Goal: Task Accomplishment & Management: Use online tool/utility

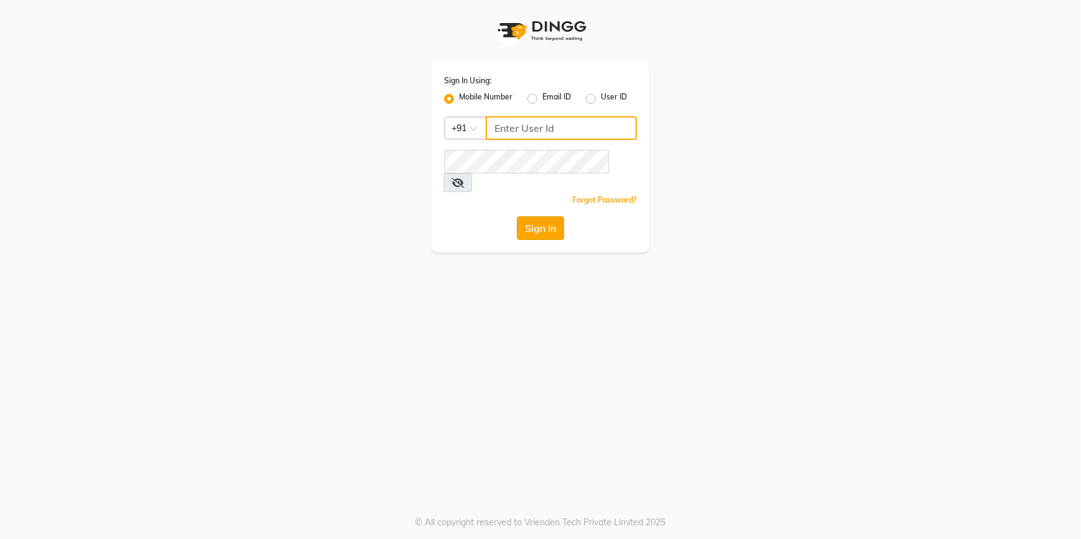
type input "9779259111"
click at [537, 216] on button "Sign In" at bounding box center [540, 228] width 47 height 24
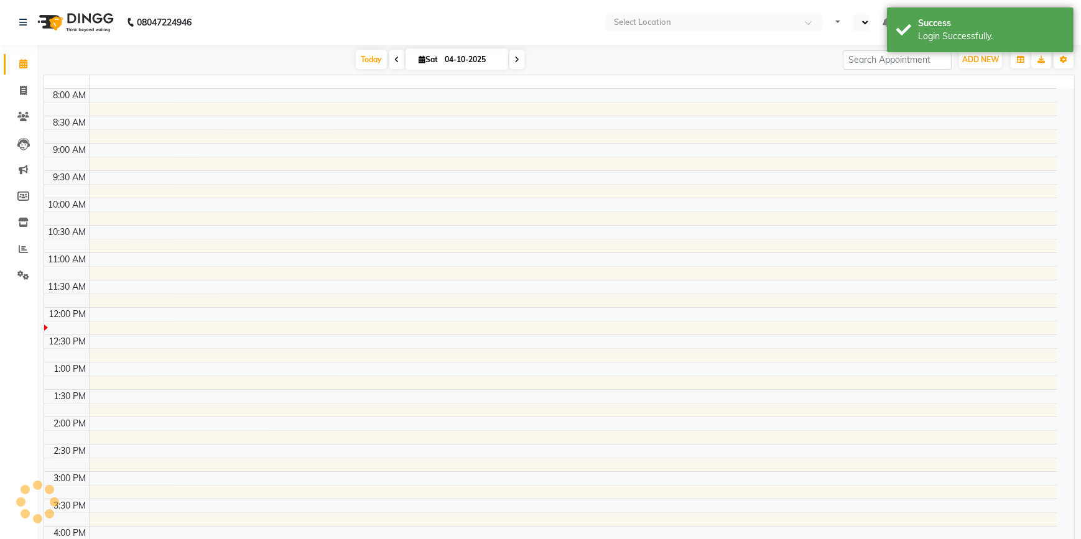
select select "en"
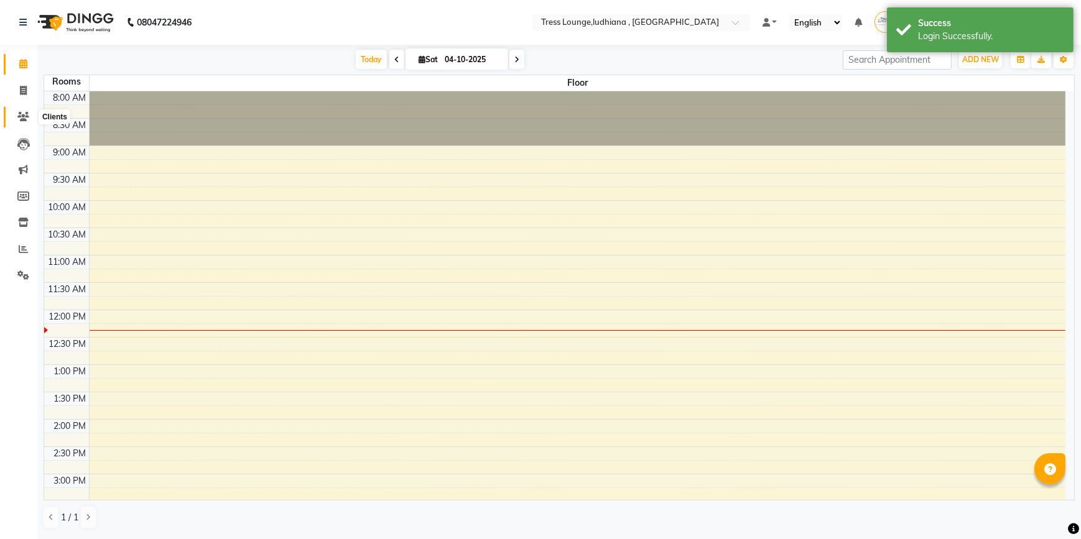
click at [25, 116] on icon at bounding box center [23, 116] width 12 height 9
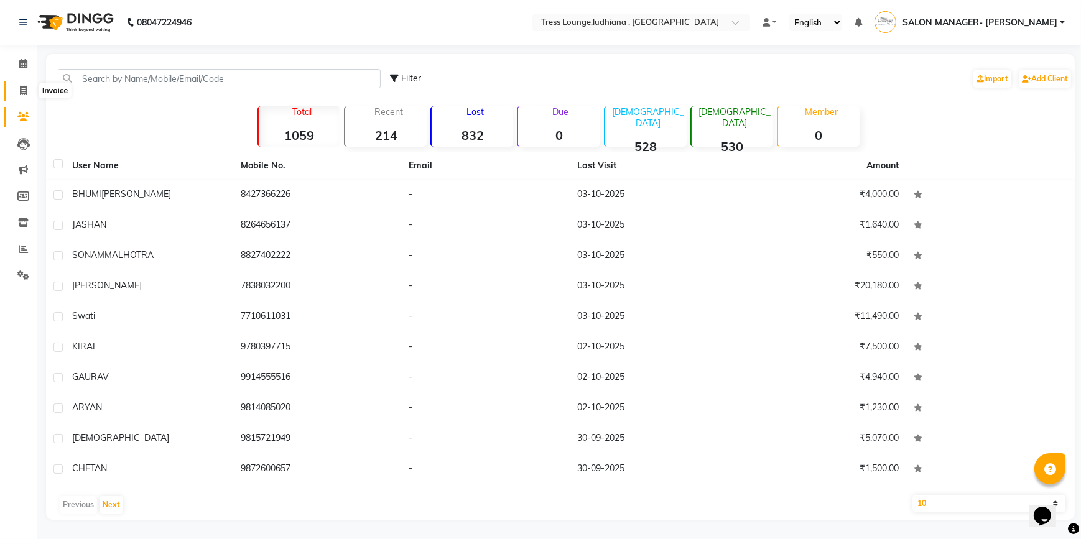
click at [20, 87] on icon at bounding box center [23, 90] width 7 height 9
select select "6306"
select select "service"
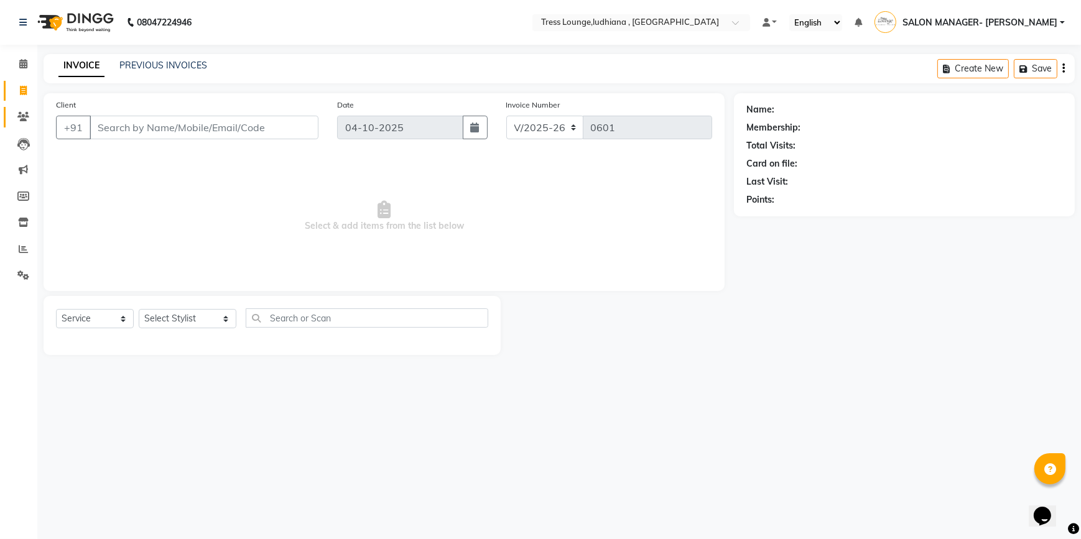
click at [22, 123] on span at bounding box center [23, 117] width 22 height 14
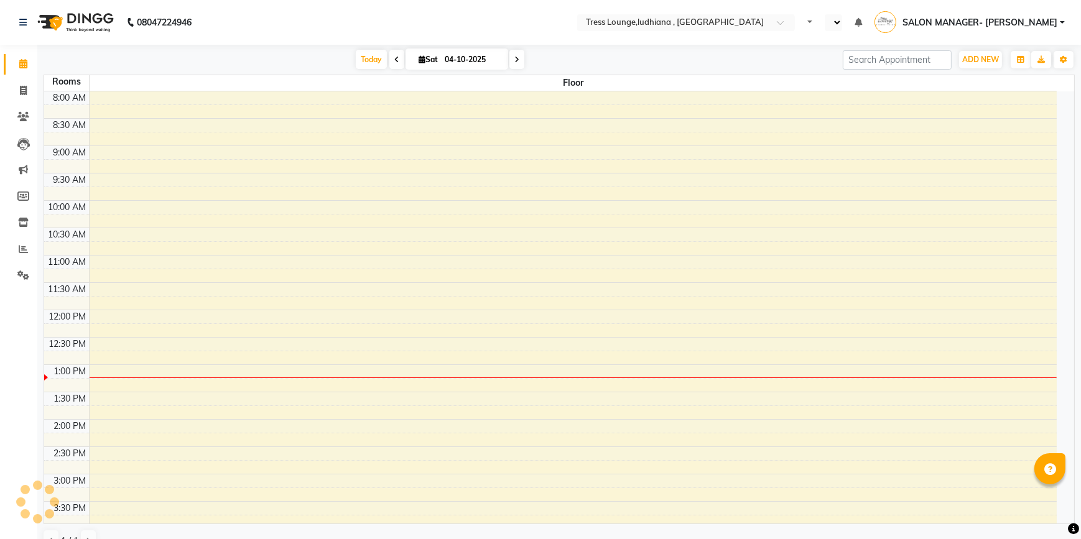
select select "en"
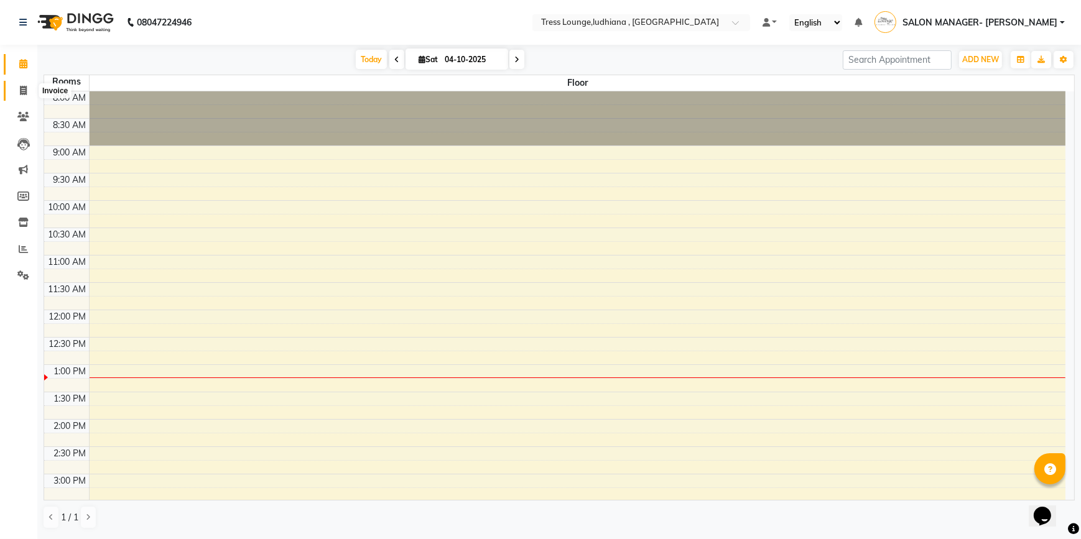
click at [28, 89] on span at bounding box center [23, 91] width 22 height 14
select select "service"
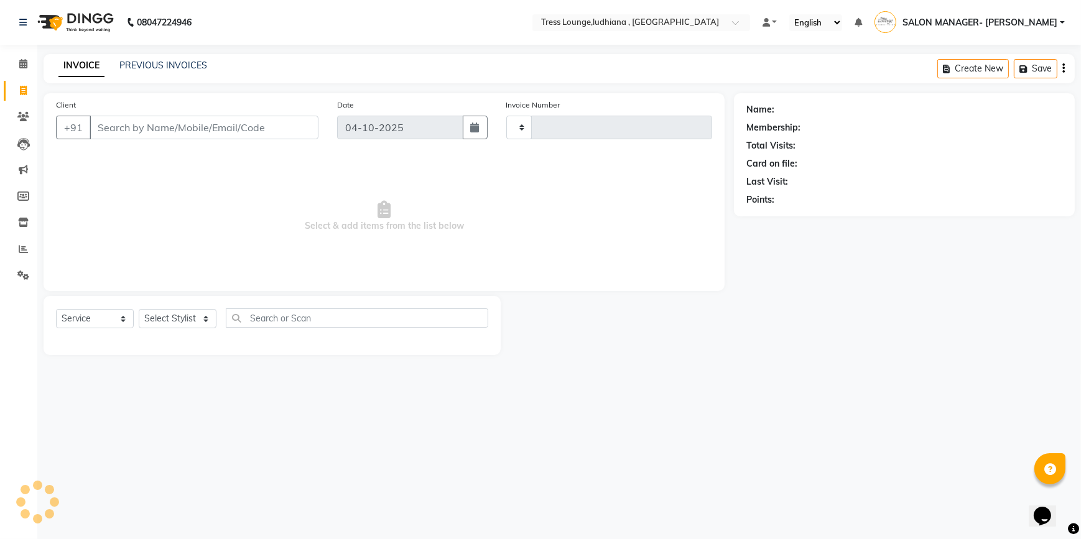
type input "0601"
select select "6306"
paste input "9818155675"
type input "9818155675"
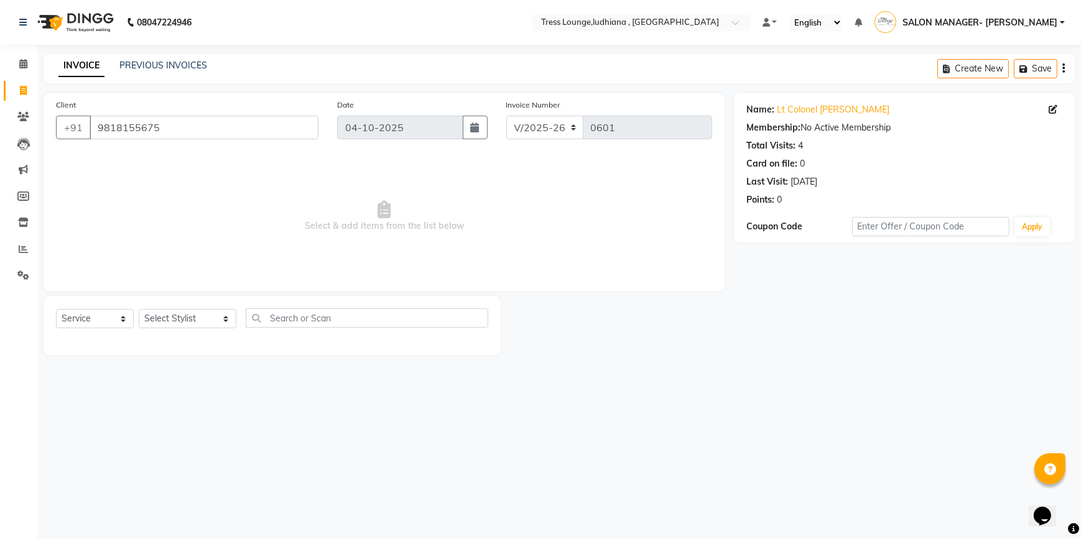
click at [221, 324] on div "Select Service Product Membership Package Voucher Prepaid Gift Card Select Styl…" at bounding box center [272, 323] width 432 height 29
click at [207, 319] on select "Select Stylist DEEPAK JUGNOO [PERSON_NAME] KUNAL [PERSON_NAME] [PERSON_NAME] SA…" at bounding box center [188, 318] width 98 height 19
select select "82990"
click at [139, 309] on select "Select Stylist DEEPAK JUGNOO [PERSON_NAME] KUNAL [PERSON_NAME] [PERSON_NAME] SA…" at bounding box center [188, 318] width 98 height 19
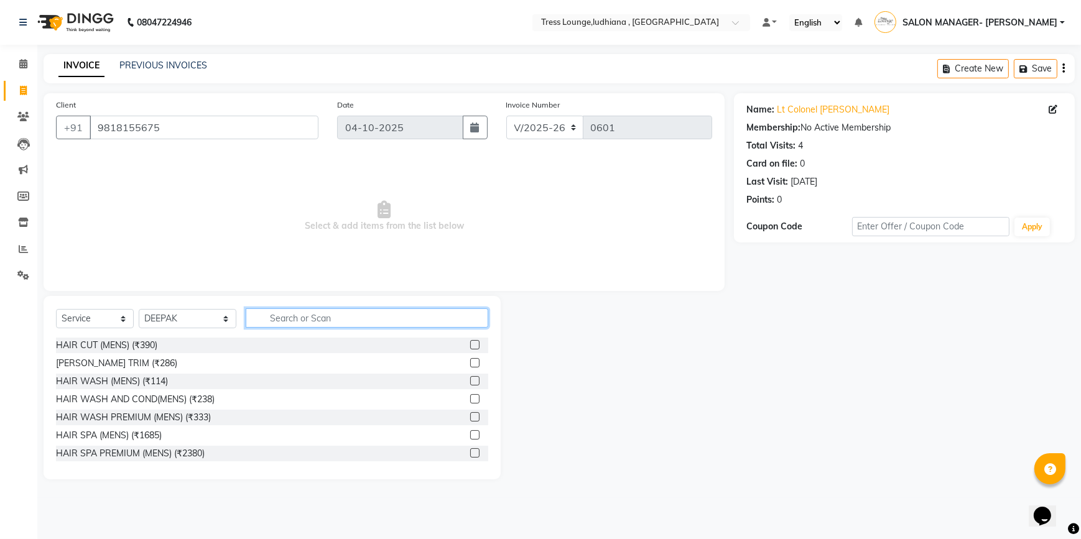
click at [342, 321] on input "text" at bounding box center [367, 318] width 243 height 19
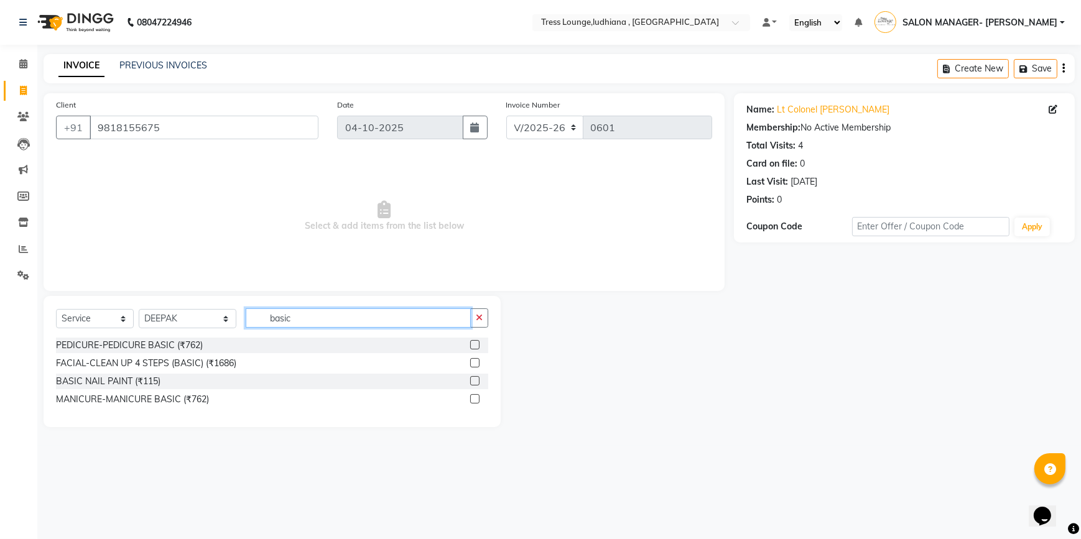
type input "basic"
click at [479, 347] on label at bounding box center [474, 344] width 9 height 9
click at [478, 347] on input "checkbox" at bounding box center [474, 345] width 8 height 8
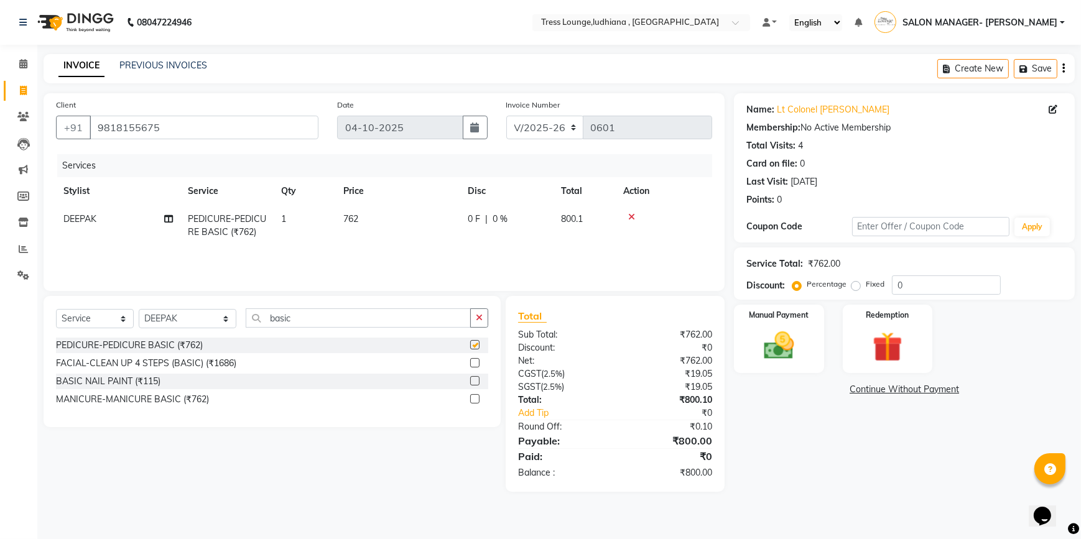
checkbox input "false"
click at [209, 323] on select "Select Stylist DEEPAK JUGNOO [PERSON_NAME] KUNAL [PERSON_NAME] [PERSON_NAME] SA…" at bounding box center [188, 318] width 98 height 19
select select "92857"
click at [139, 309] on select "Select Stylist DEEPAK JUGNOO [PERSON_NAME] KUNAL [PERSON_NAME] [PERSON_NAME] SA…" at bounding box center [188, 318] width 98 height 19
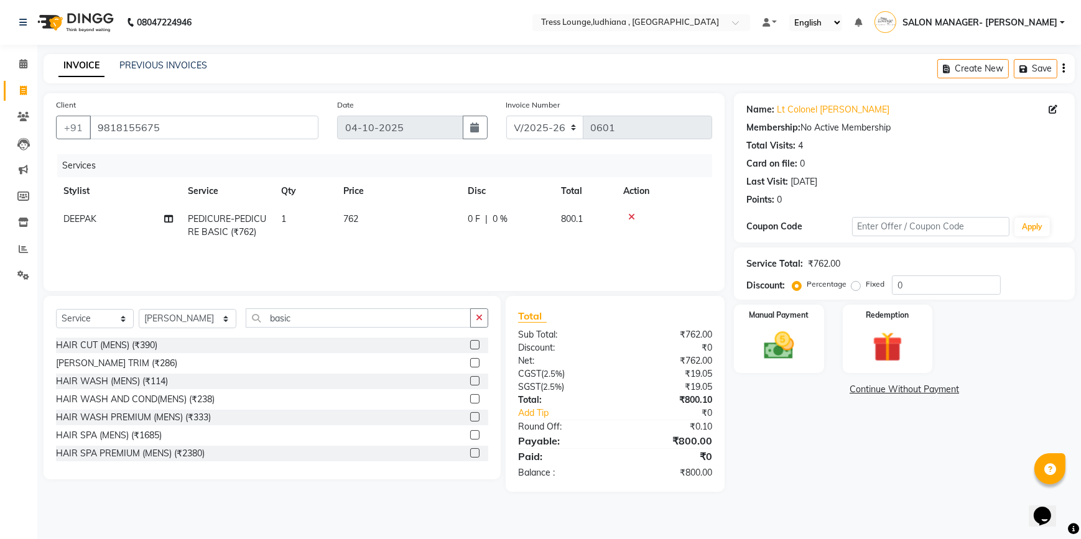
click at [470, 362] on label at bounding box center [474, 362] width 9 height 9
click at [470, 362] on input "checkbox" at bounding box center [474, 364] width 8 height 8
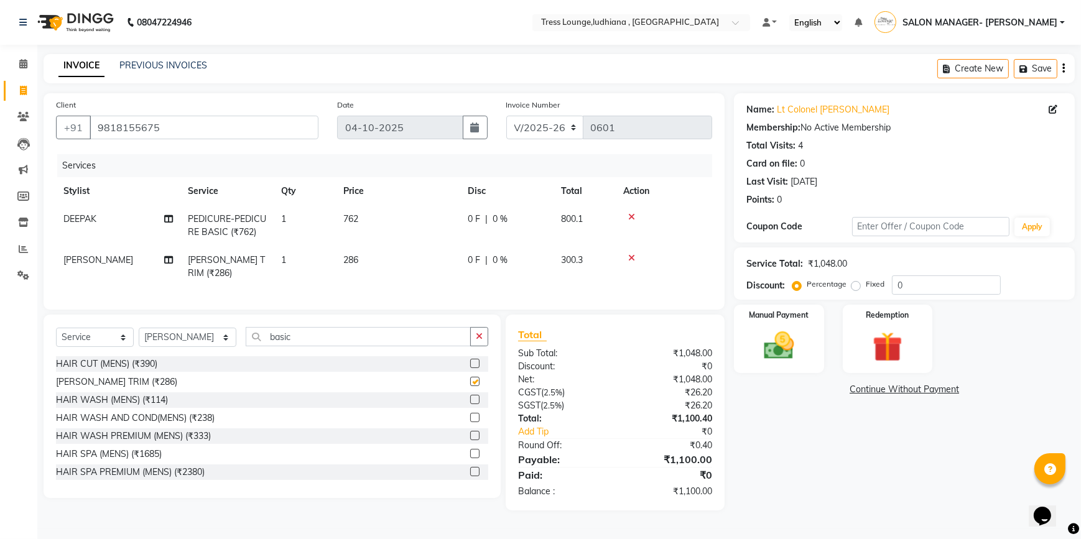
checkbox input "false"
click at [777, 343] on img at bounding box center [779, 346] width 50 height 36
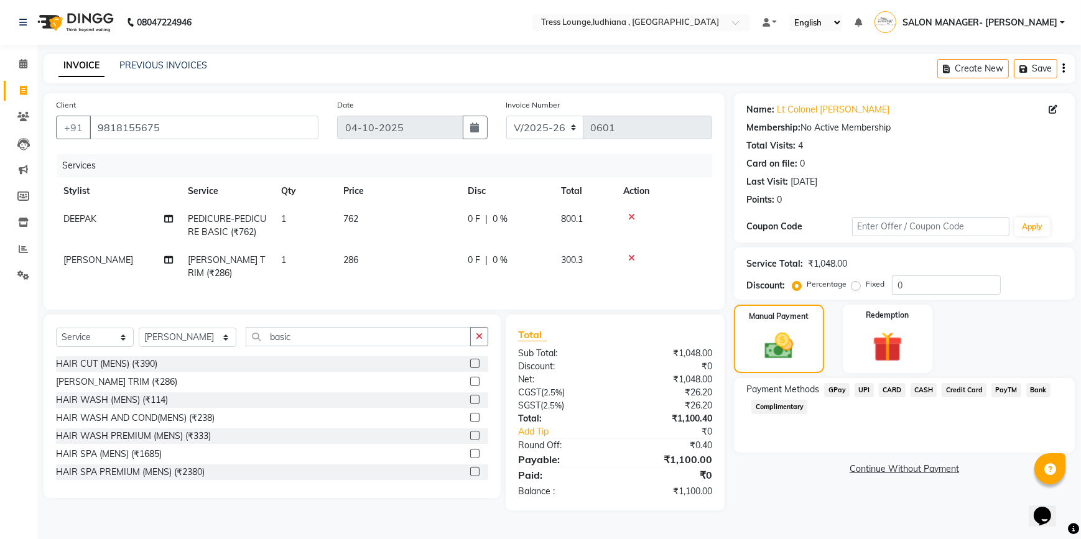
click at [828, 389] on span "GPay" at bounding box center [837, 390] width 26 height 14
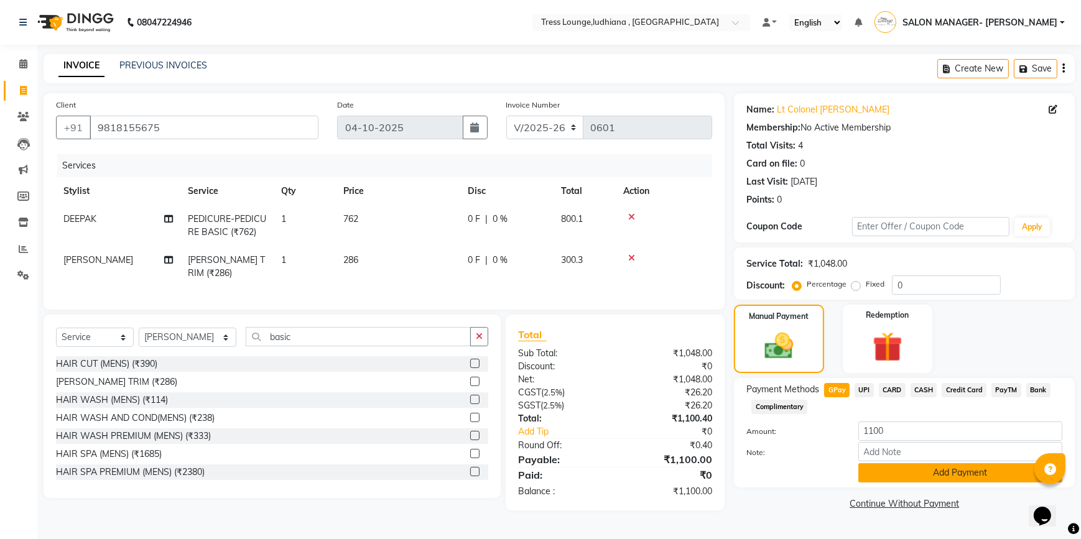
click at [914, 476] on button "Add Payment" at bounding box center [960, 472] width 204 height 19
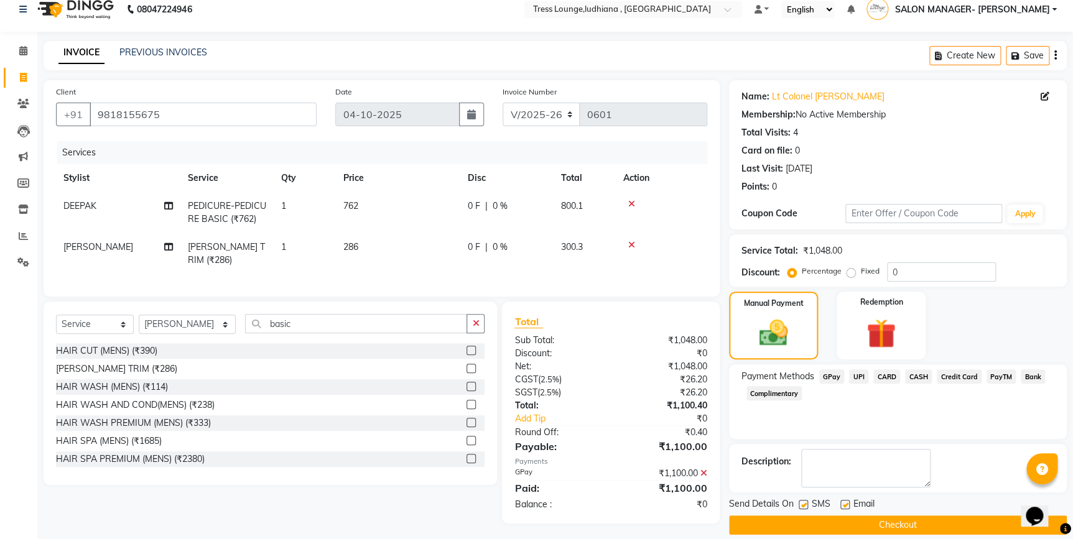
scroll to position [27, 0]
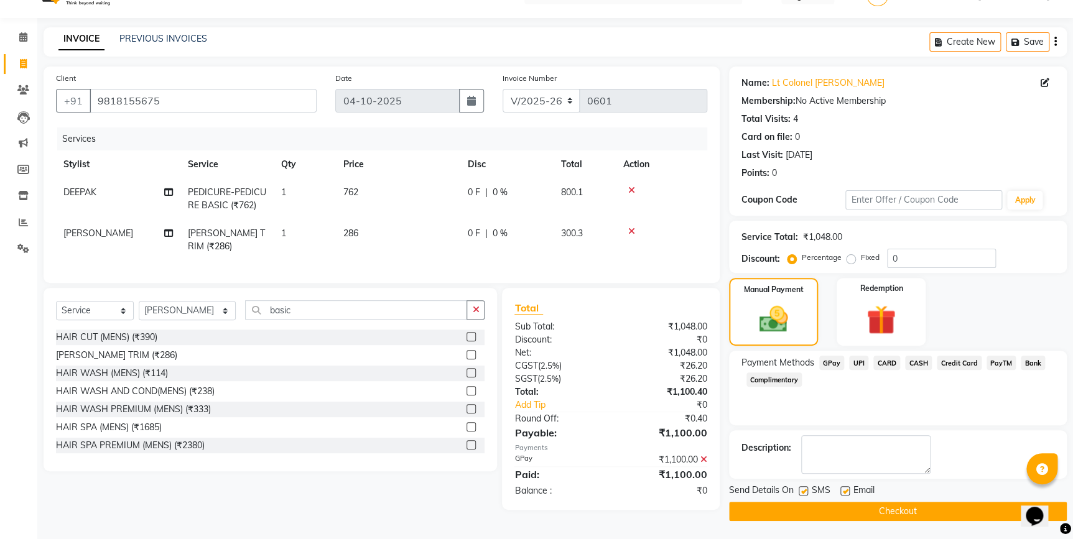
click at [883, 515] on button "Checkout" at bounding box center [898, 511] width 338 height 19
